Goal: Task Accomplishment & Management: Complete application form

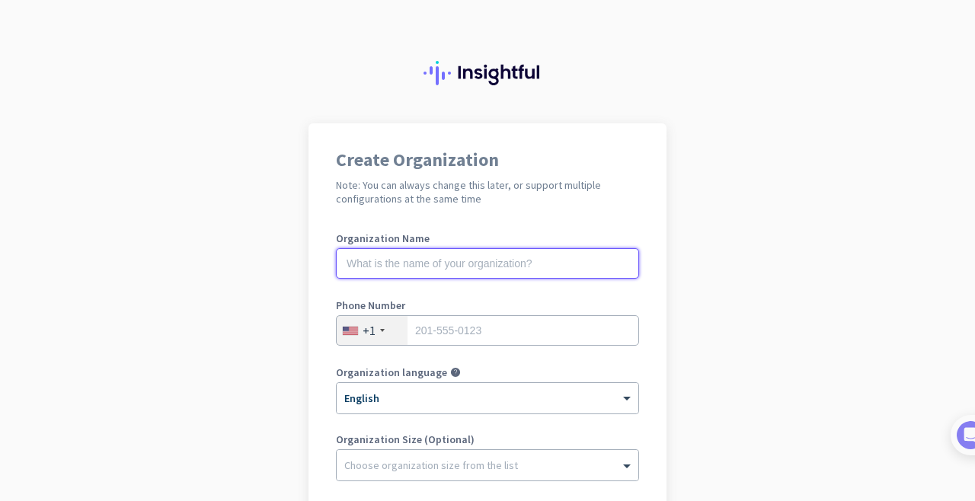
click at [500, 258] on input "text" at bounding box center [487, 263] width 303 height 30
type input "SearchTeam"
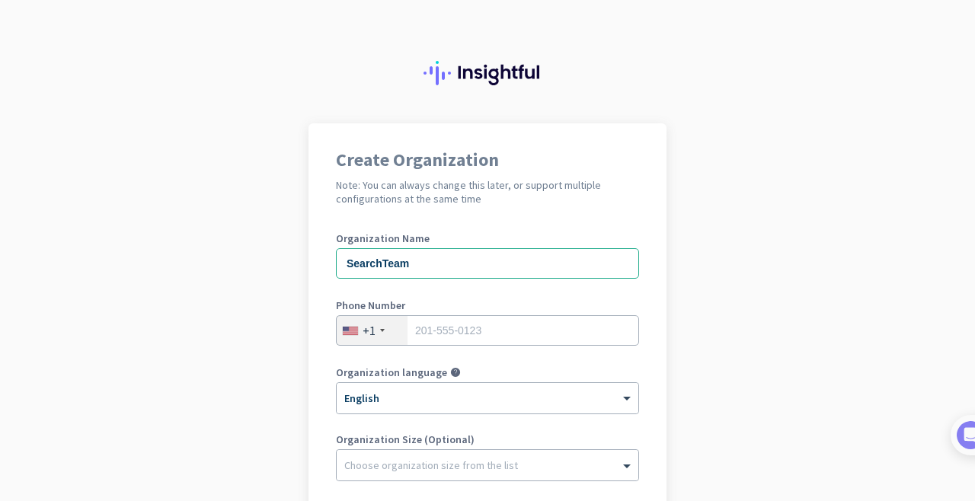
click at [384, 334] on div "+1" at bounding box center [372, 330] width 71 height 29
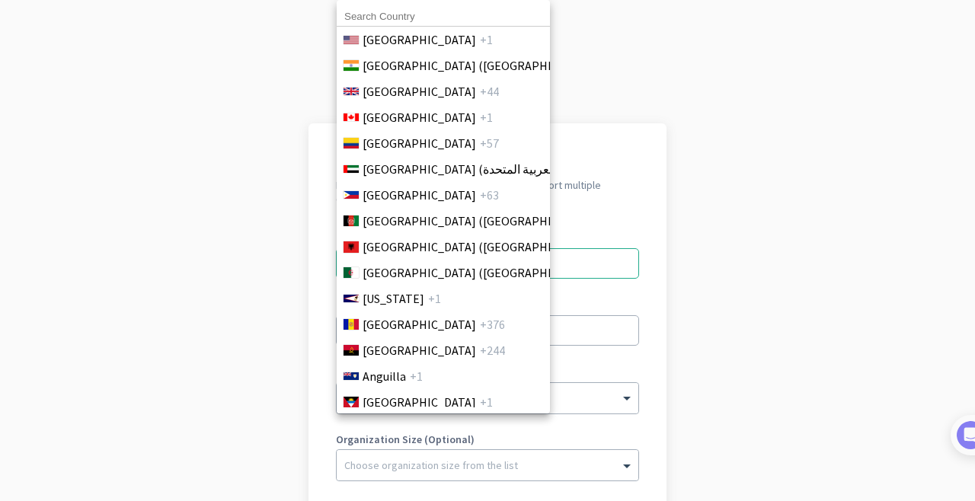
click at [416, 10] on input at bounding box center [443, 17] width 213 height 20
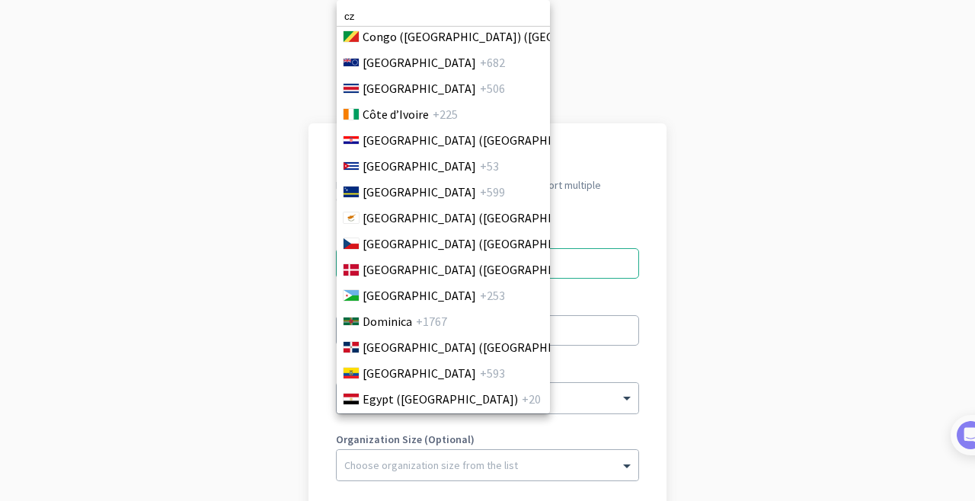
scroll to position [1480, 0]
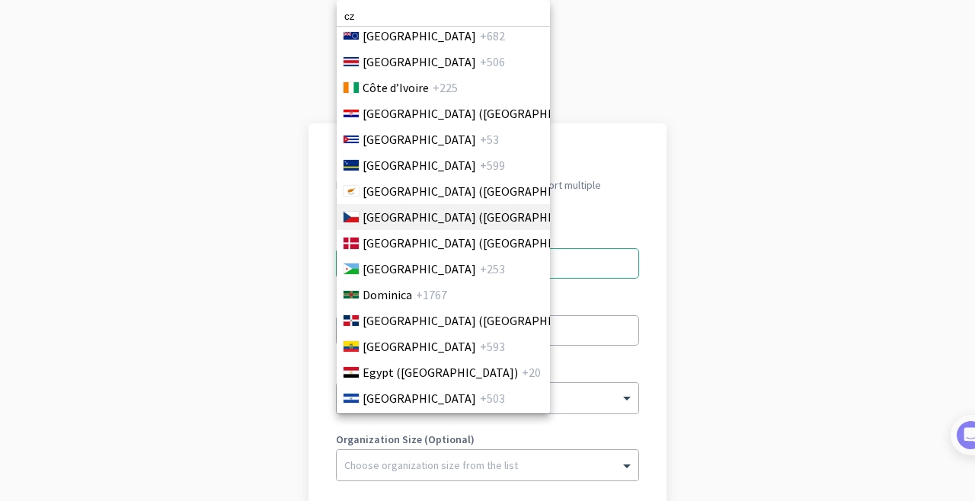
type input "cz"
click at [417, 227] on li "[GEOGRAPHIC_DATA] ([GEOGRAPHIC_DATA]) +420" at bounding box center [443, 217] width 214 height 26
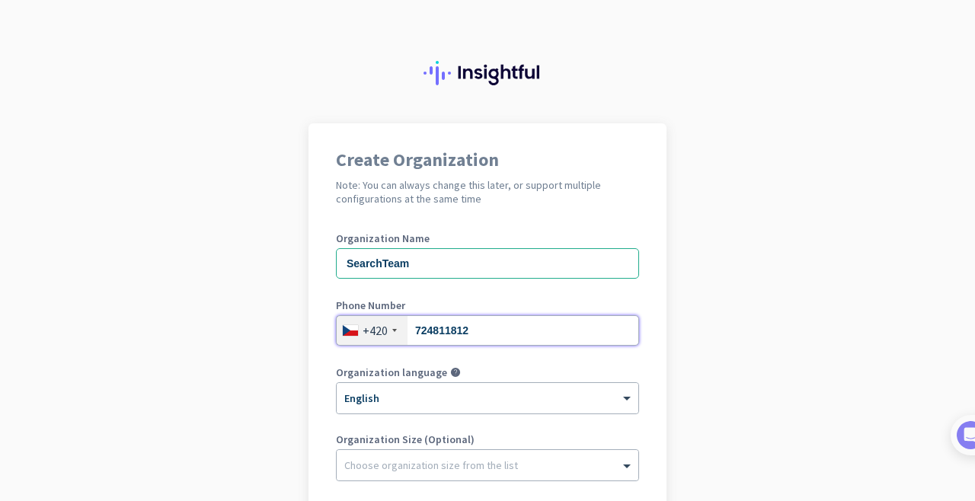
type input "724811812"
click at [720, 316] on app-onboarding-organization "Create Organization Note: You can always change this later, or support multiple…" at bounding box center [487, 453] width 975 height 660
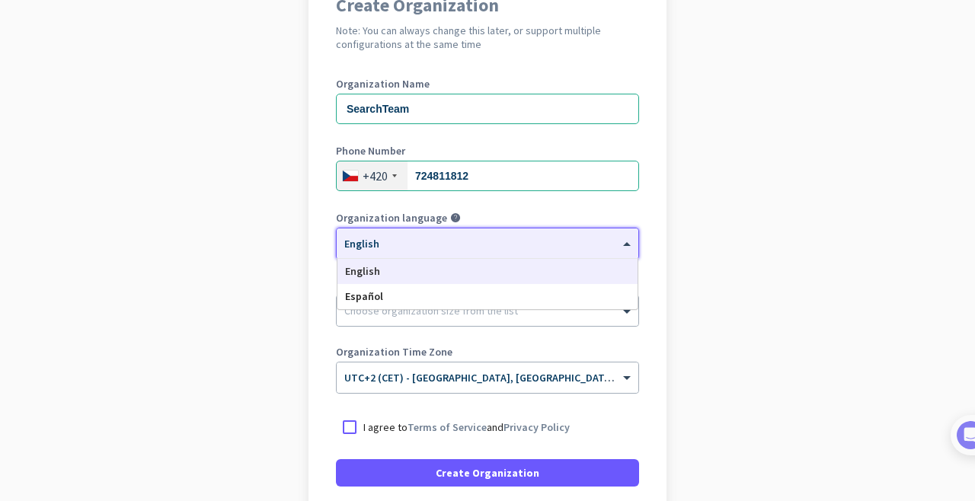
click at [593, 251] on div "× English" at bounding box center [488, 244] width 302 height 30
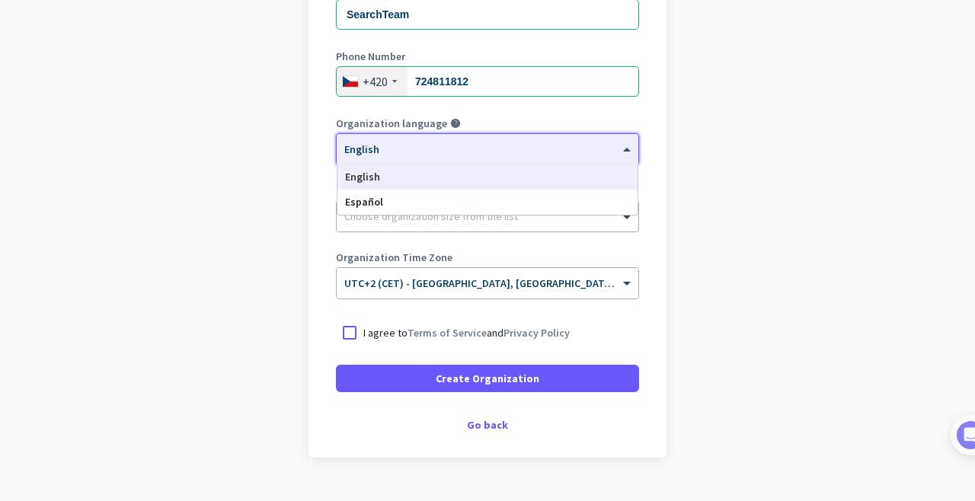
scroll to position [282, 0]
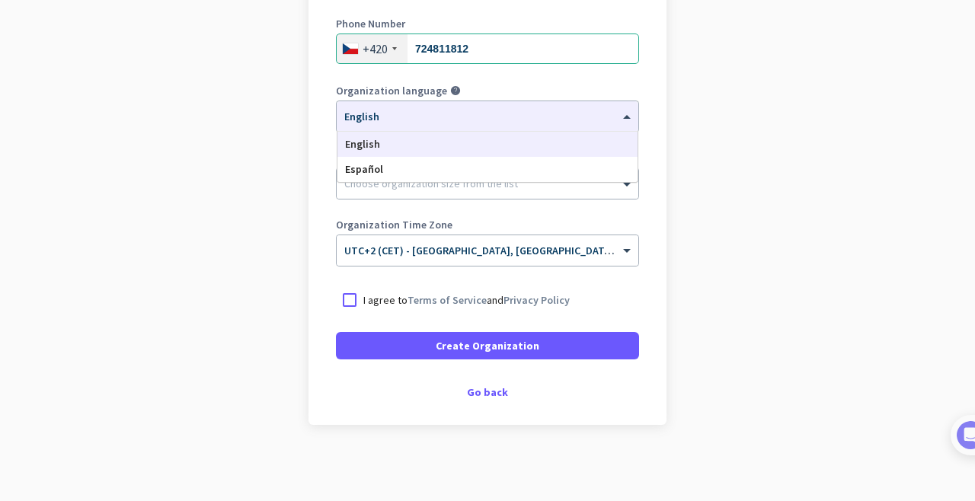
click at [760, 197] on app-onboarding-organization "Create Organization Note: You can always change this later, or support multiple…" at bounding box center [487, 172] width 975 height 660
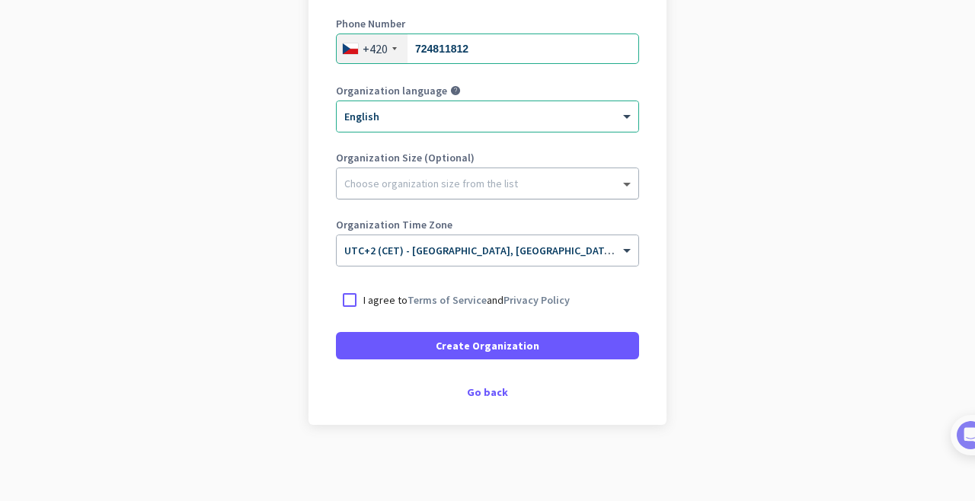
click at [631, 187] on span at bounding box center [628, 183] width 19 height 15
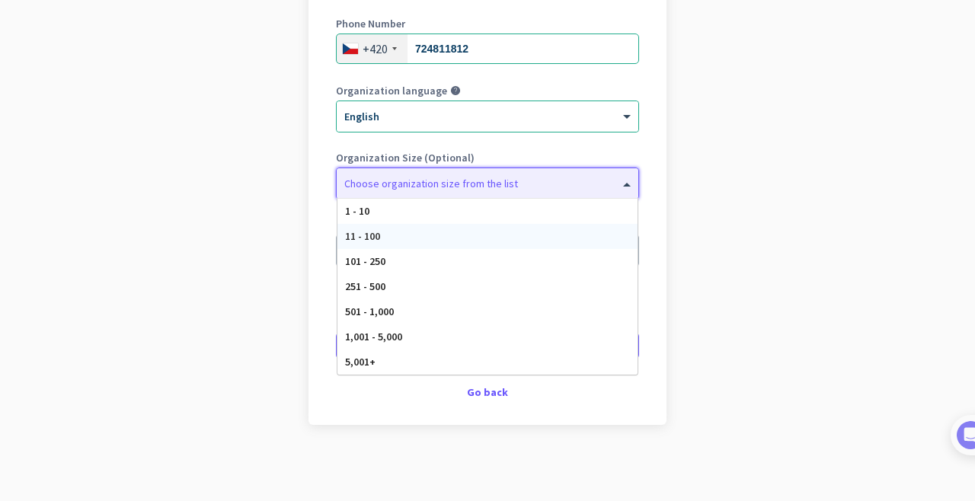
click at [580, 231] on div "11 - 100" at bounding box center [488, 236] width 300 height 25
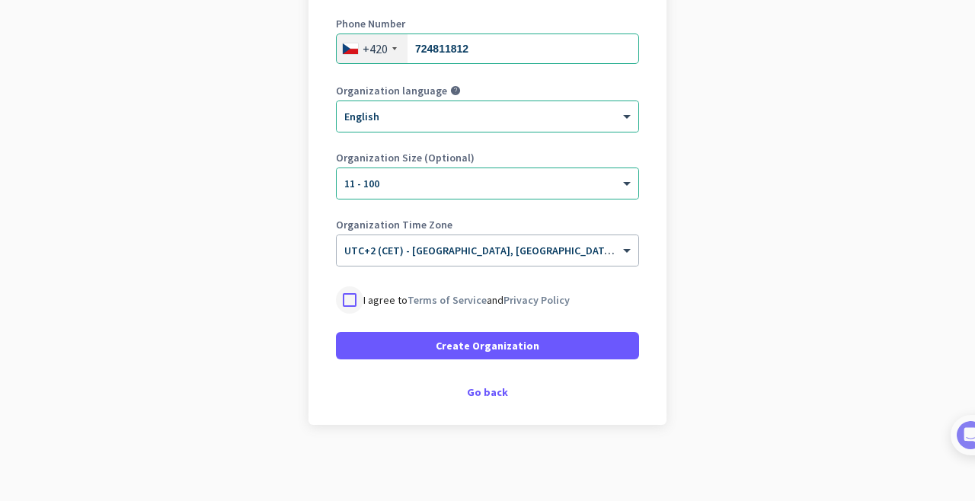
click at [351, 302] on div at bounding box center [349, 299] width 27 height 27
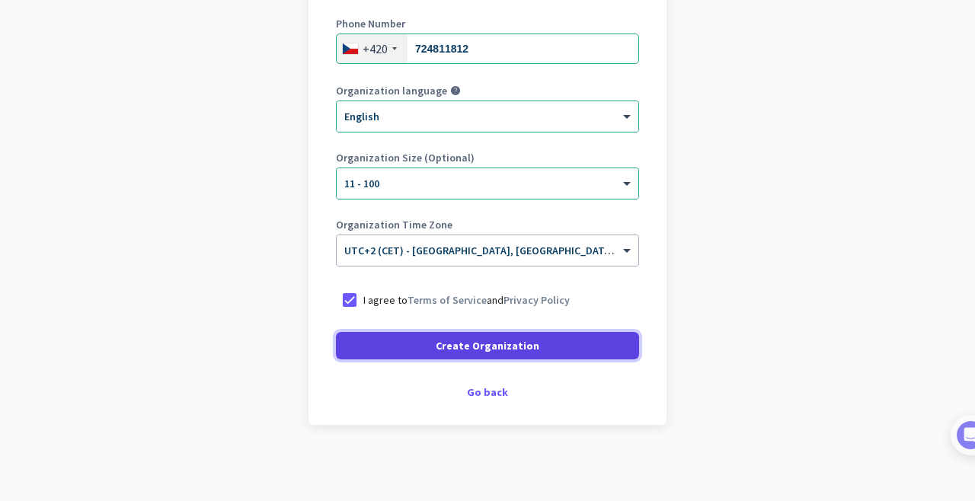
click at [471, 343] on span "Create Organization" at bounding box center [488, 345] width 104 height 15
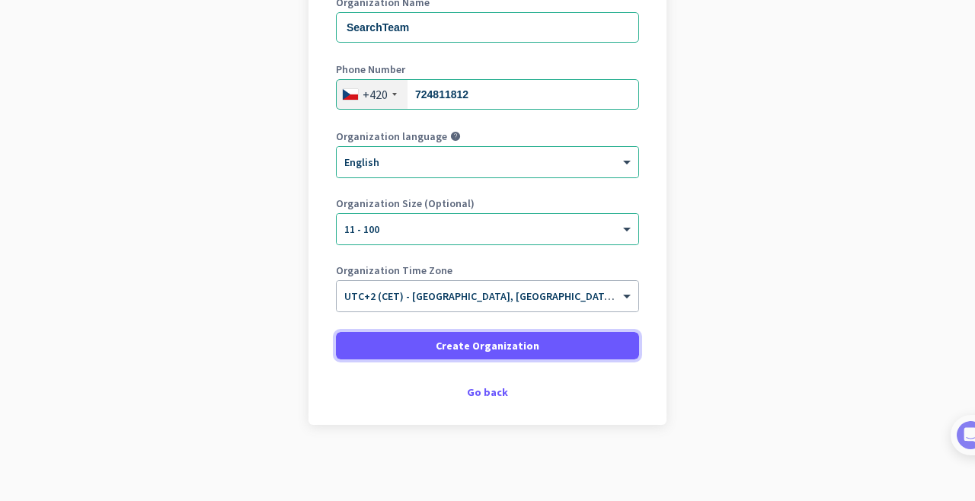
scroll to position [0, 0]
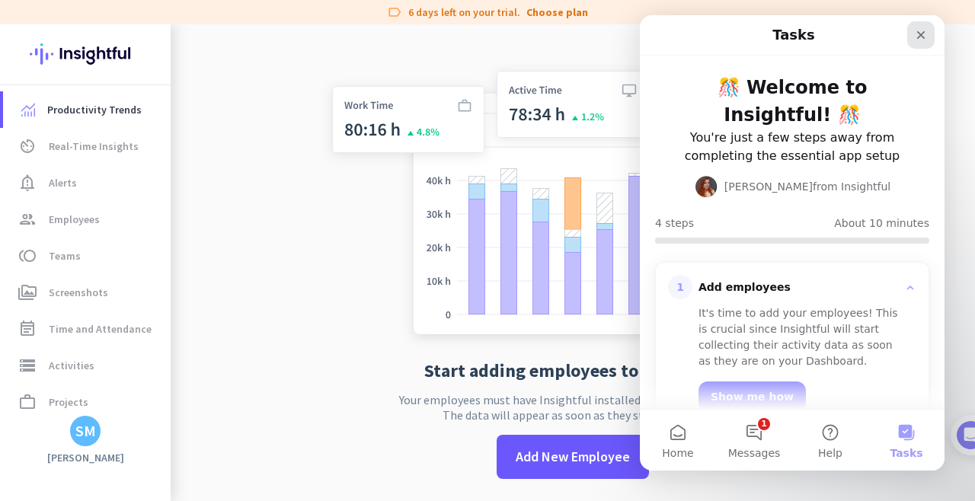
click at [919, 37] on icon "Close" at bounding box center [921, 35] width 12 height 12
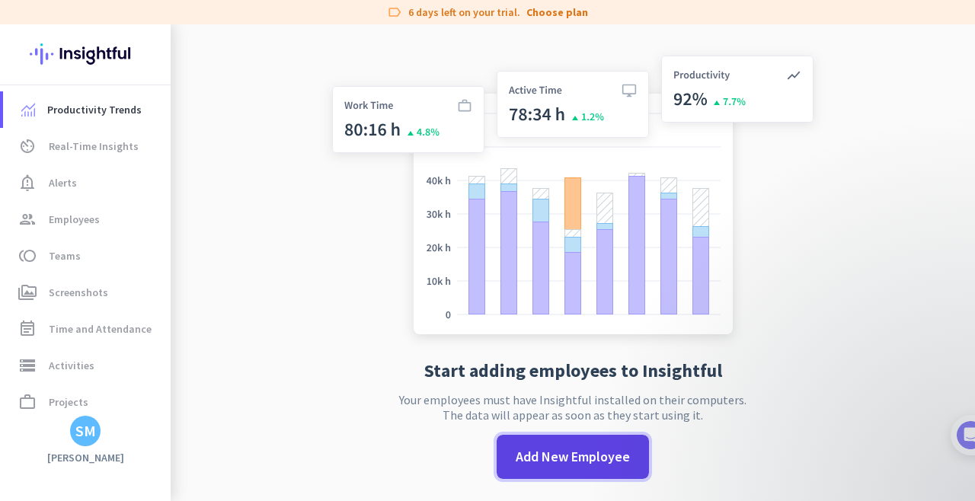
click at [592, 457] on span "Add New Employee" at bounding box center [573, 457] width 114 height 20
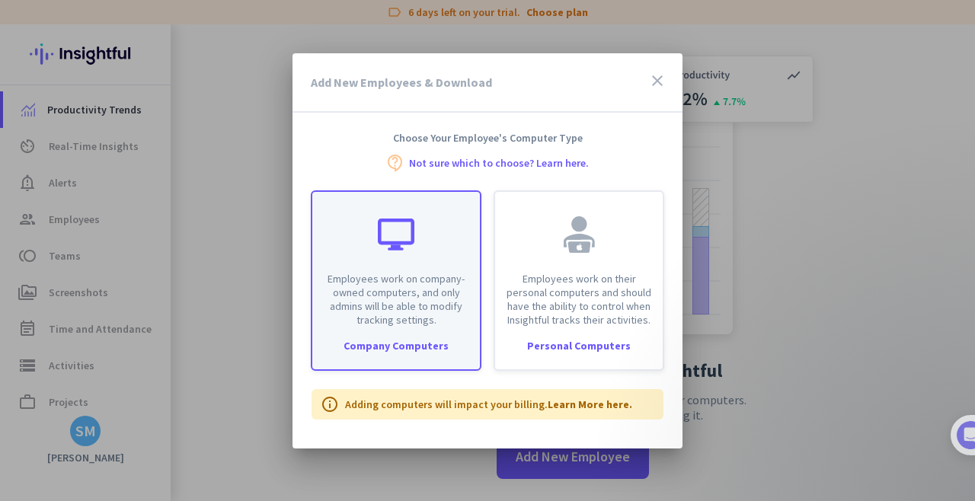
click at [444, 285] on p "Employees work on company-owned computers, and only admins will be able to modi…" at bounding box center [396, 299] width 149 height 55
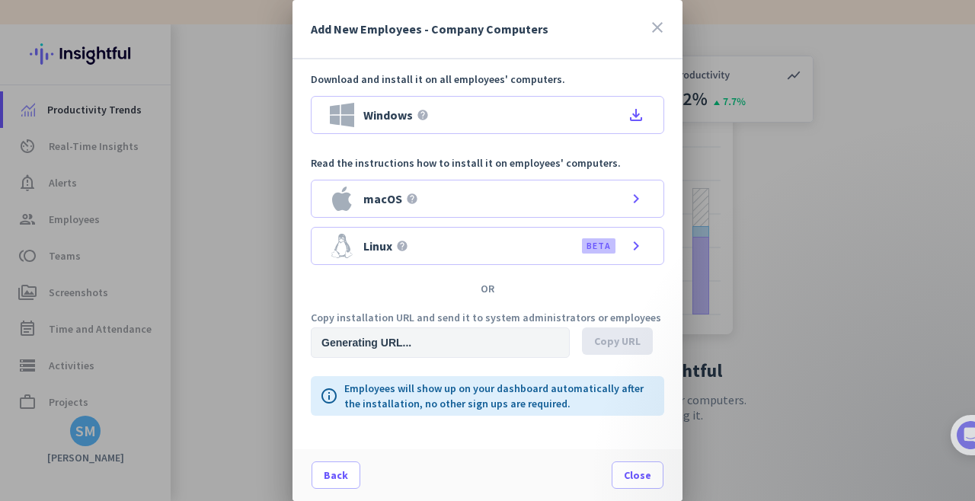
type input "[URL][DOMAIN_NAME]"
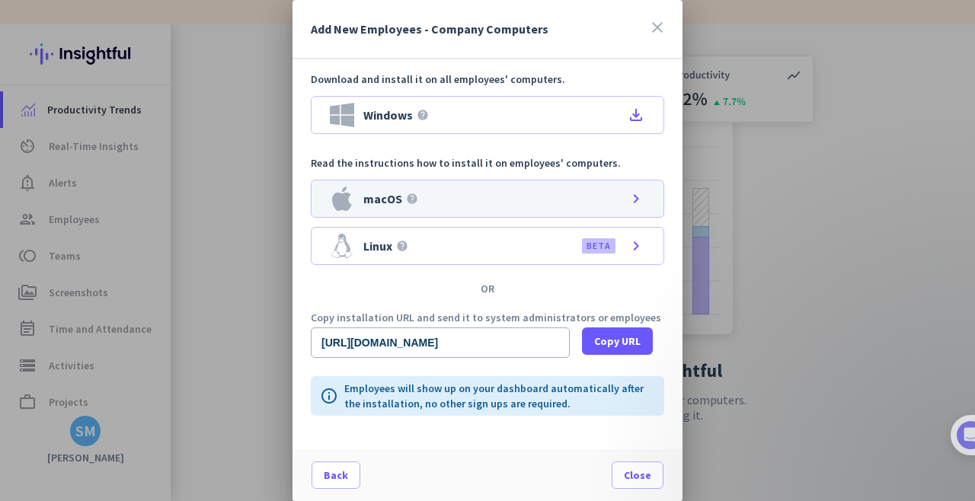
click at [588, 202] on div "macOS help chevron_right" at bounding box center [488, 199] width 354 height 38
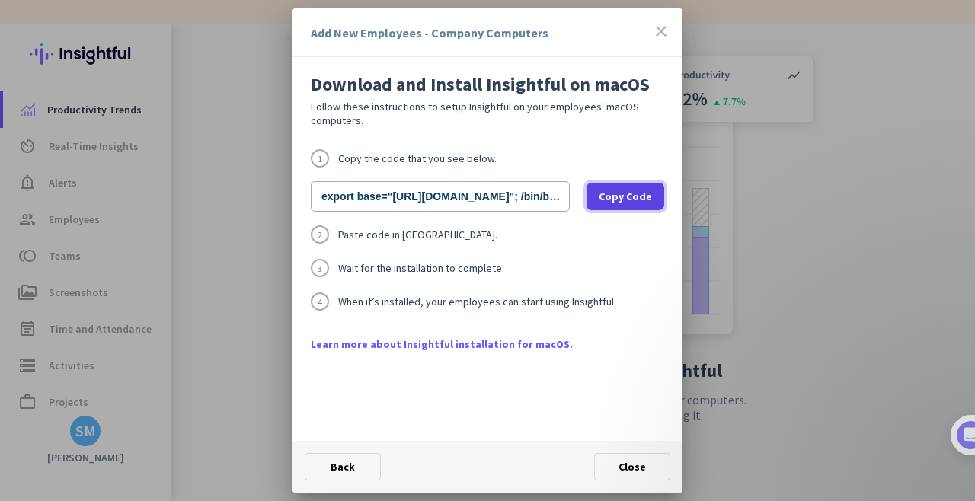
click at [617, 199] on span "Copy Code" at bounding box center [625, 196] width 53 height 15
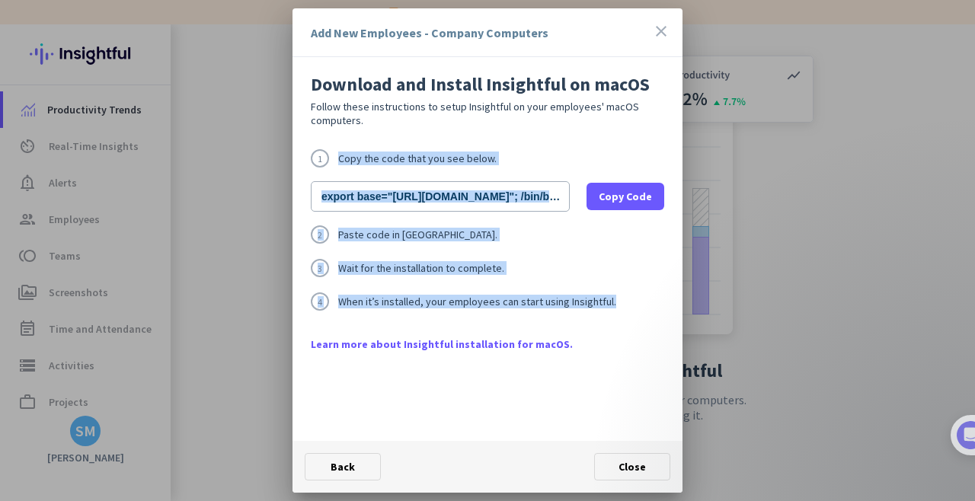
drag, startPoint x: 621, startPoint y: 304, endPoint x: 329, endPoint y: 155, distance: 327.4
click at [329, 155] on div "1 Copy the code that you see below. export base="[URL][DOMAIN_NAME]"; /bin/bash…" at bounding box center [488, 242] width 354 height 187
copy div "Copy the code that you see below. Copy Code 2 Paste code in [GEOGRAPHIC_DATA] 3…"
click at [634, 189] on span "Copy Code" at bounding box center [625, 196] width 53 height 15
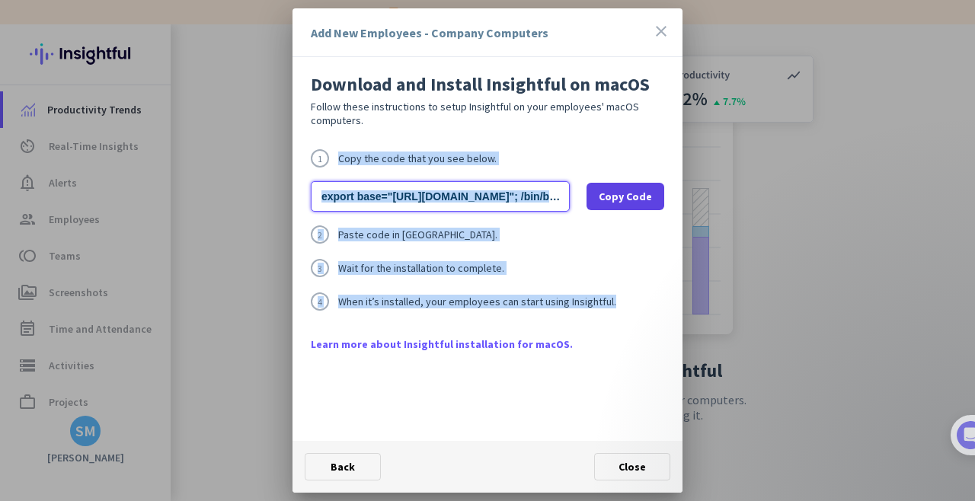
copy div "Copy the code that you see below. Copy Code 2 Paste code in [GEOGRAPHIC_DATA] 3…"
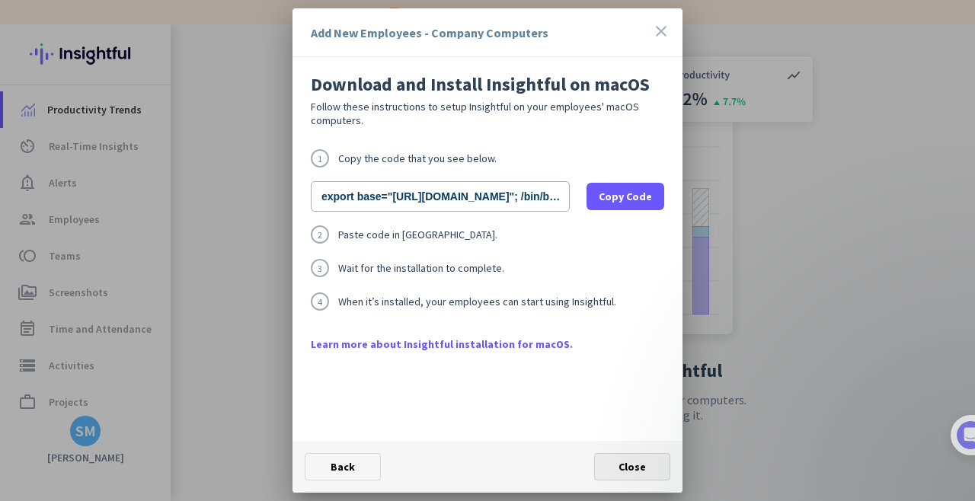
click at [629, 462] on span "Close" at bounding box center [632, 467] width 27 height 14
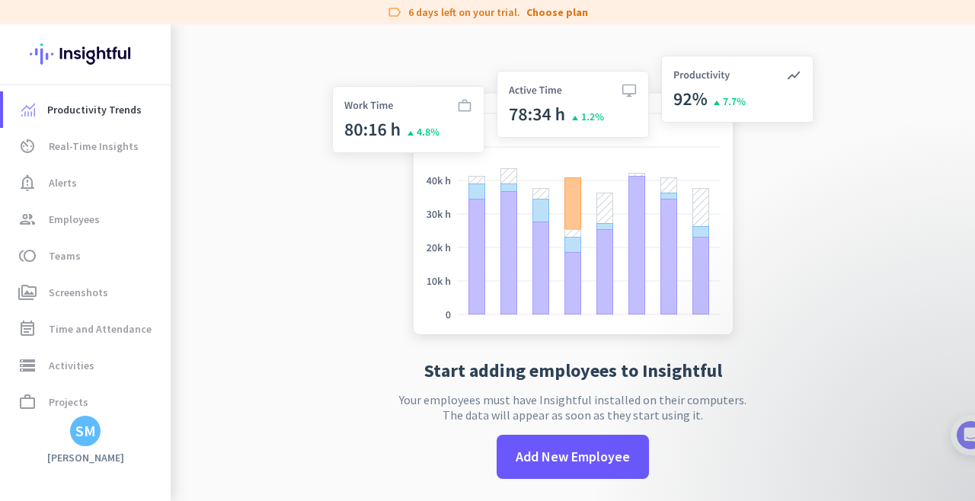
scroll to position [24, 0]
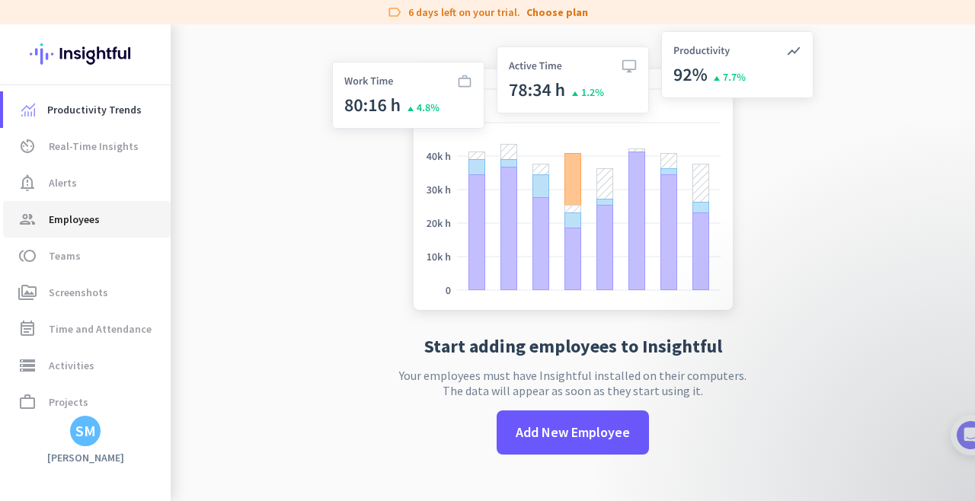
click at [96, 226] on span "Employees" at bounding box center [74, 219] width 51 height 18
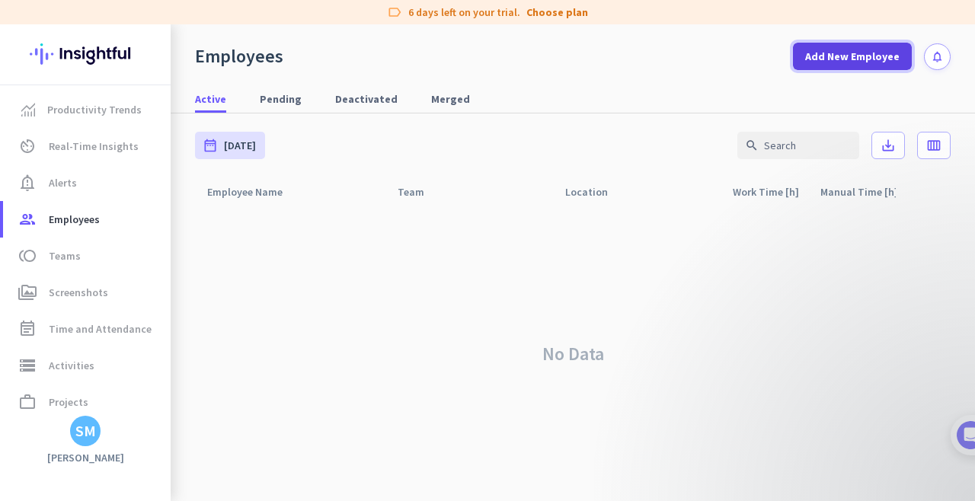
click at [833, 59] on span "Add New Employee" at bounding box center [852, 56] width 94 height 15
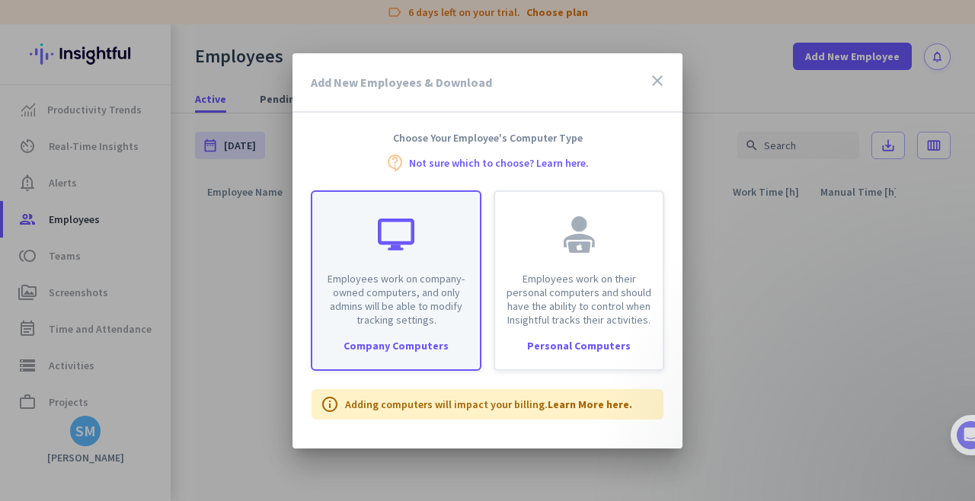
click at [373, 314] on p "Employees work on company-owned computers, and only admins will be able to modi…" at bounding box center [396, 299] width 149 height 55
